Goal: Book appointment/travel/reservation

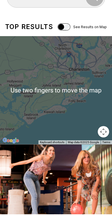
scroll to position [49, 0]
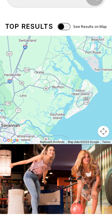
click at [67, 111] on div "To activate drag with keyboard, press Alt + Enter. Once in keyboard drag state,…" at bounding box center [56, 90] width 112 height 108
click at [80, 95] on div "To activate drag with keyboard, press Alt + Enter. Once in keyboard drag state,…" at bounding box center [56, 90] width 112 height 108
click at [62, 98] on div "To activate drag with keyboard, press Alt + Enter. Once in keyboard drag state,…" at bounding box center [56, 90] width 112 height 108
click at [60, 107] on div "To activate drag with keyboard, press Alt + Enter. Once in keyboard drag state,…" at bounding box center [56, 90] width 112 height 108
click at [73, 200] on img at bounding box center [56, 180] width 112 height 70
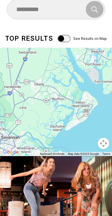
scroll to position [0, 0]
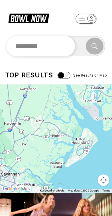
click at [59, 44] on input "text" at bounding box center [41, 46] width 69 height 21
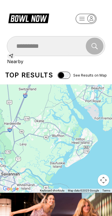
click at [47, 64] on div "Nearby" at bounding box center [56, 59] width 98 height 11
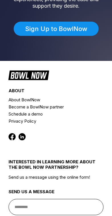
scroll to position [650, 0]
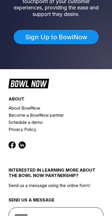
click at [78, 44] on link "Sign Up to BowlNow" at bounding box center [56, 37] width 85 height 14
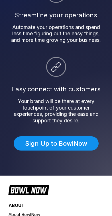
scroll to position [543, 0]
click at [81, 151] on link "Sign Up to BowlNow" at bounding box center [56, 144] width 85 height 14
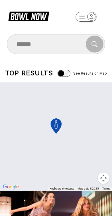
scroll to position [0, 0]
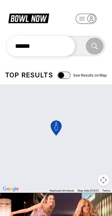
click at [60, 44] on input "******" at bounding box center [41, 46] width 69 height 21
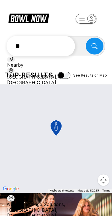
type input "*"
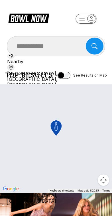
click at [49, 88] on div "[GEOGRAPHIC_DATA], [GEOGRAPHIC_DATA], [GEOGRAPHIC_DATA]" at bounding box center [56, 75] width 98 height 23
type input "**********"
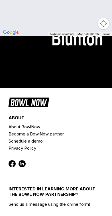
scroll to position [157, 0]
click at [49, 72] on span "Reserve" at bounding box center [61, 68] width 25 height 7
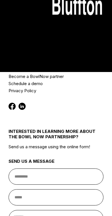
scroll to position [144, 0]
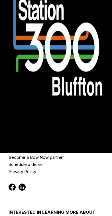
click at [50, 23] on link "Reserve now" at bounding box center [31, 15] width 62 height 14
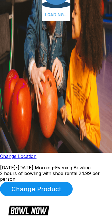
scroll to position [64, 0]
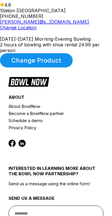
scroll to position [285, 0]
